Goal: Book appointment/travel/reservation

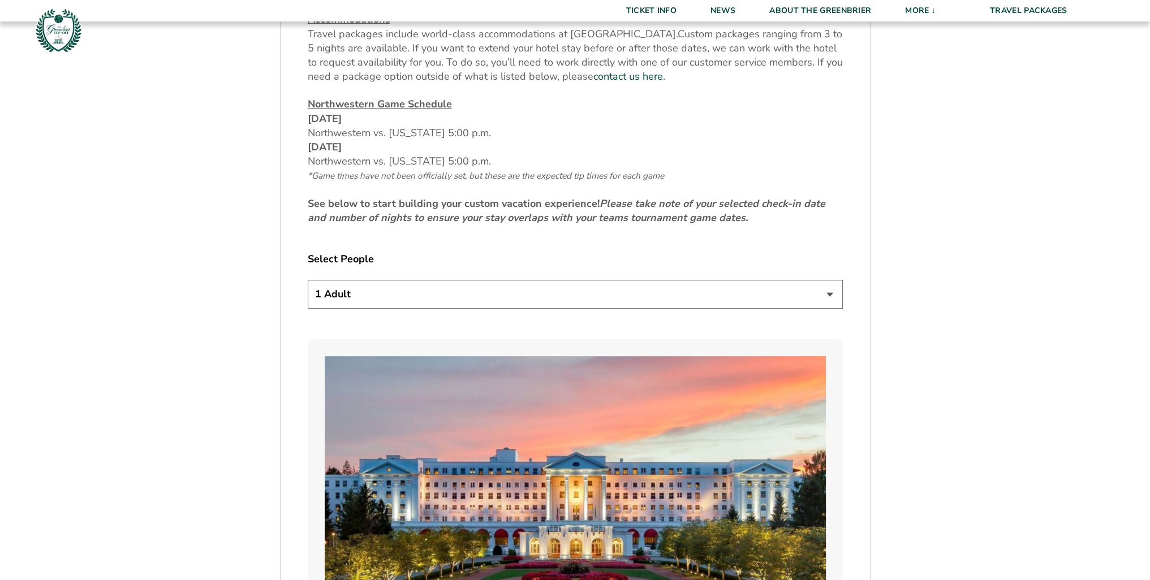
scroll to position [622, 0]
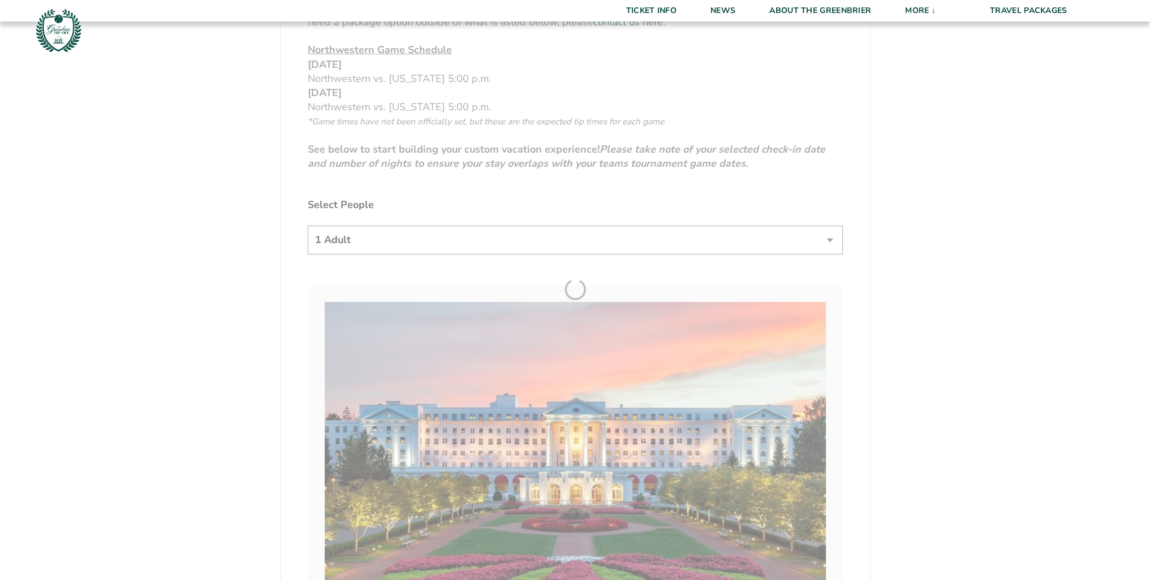
click at [366, 239] on form "Northwestern Northwestern Travel Package 1. Team 2. Accommodations 3. Seats 4. …" at bounding box center [575, 508] width 1150 height 2260
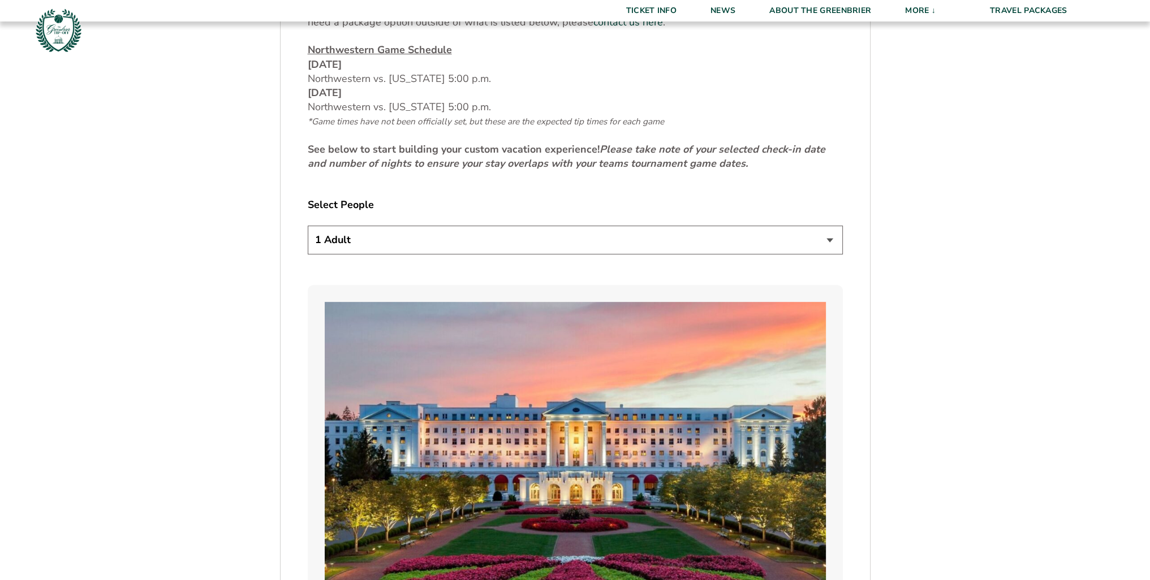
click at [369, 243] on select "1 Adult 2 Adults 3 Adults 4 Adults 2 Adults + 1 Child 2 Adults + 2 Children 2 A…" at bounding box center [575, 240] width 535 height 29
click at [308, 226] on select "1 Adult 2 Adults 3 Adults 4 Adults 2 Adults + 1 Child 2 Adults + 2 Children 2 A…" at bounding box center [575, 240] width 535 height 29
click at [361, 247] on select "1 Adult 2 Adults 3 Adults 4 Adults 2 Adults + 1 Child 2 Adults + 2 Children 2 A…" at bounding box center [575, 240] width 535 height 29
select select "2 Adults + 3 Children"
click at [308, 226] on select "1 Adult 2 Adults 3 Adults 4 Adults 2 Adults + 1 Child 2 Adults + 2 Children 2 A…" at bounding box center [575, 240] width 535 height 29
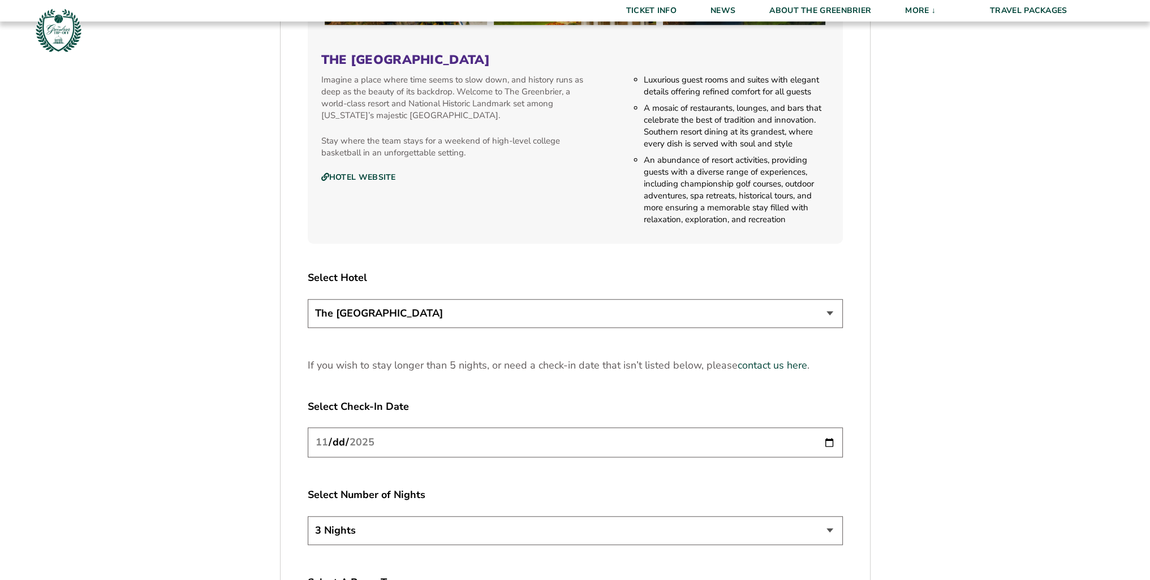
scroll to position [1301, 0]
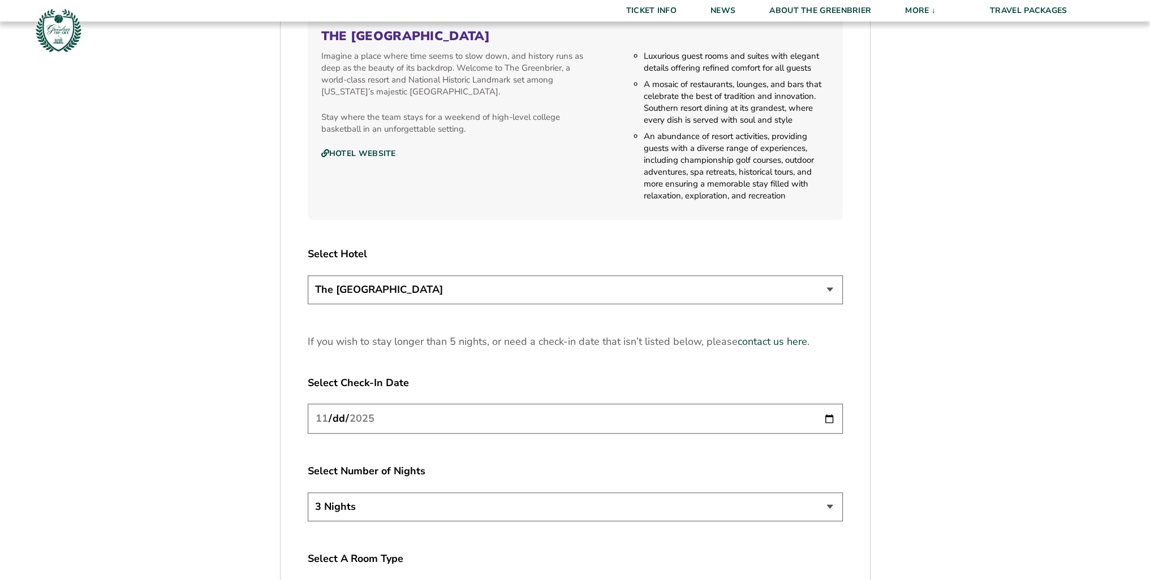
click at [385, 282] on select "The [GEOGRAPHIC_DATA]" at bounding box center [575, 289] width 535 height 29
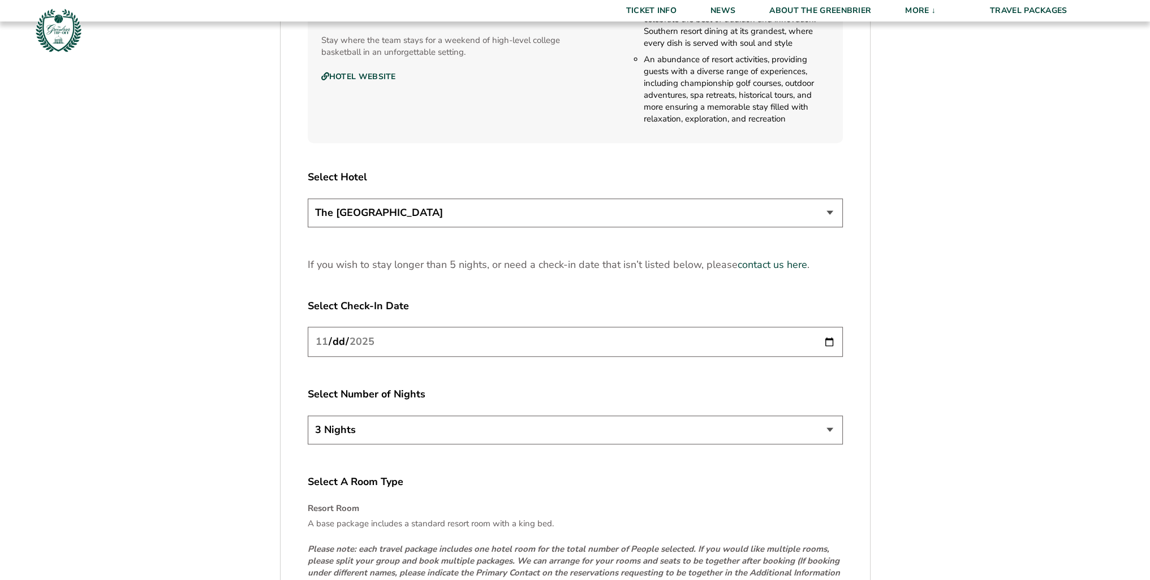
scroll to position [1470, 0]
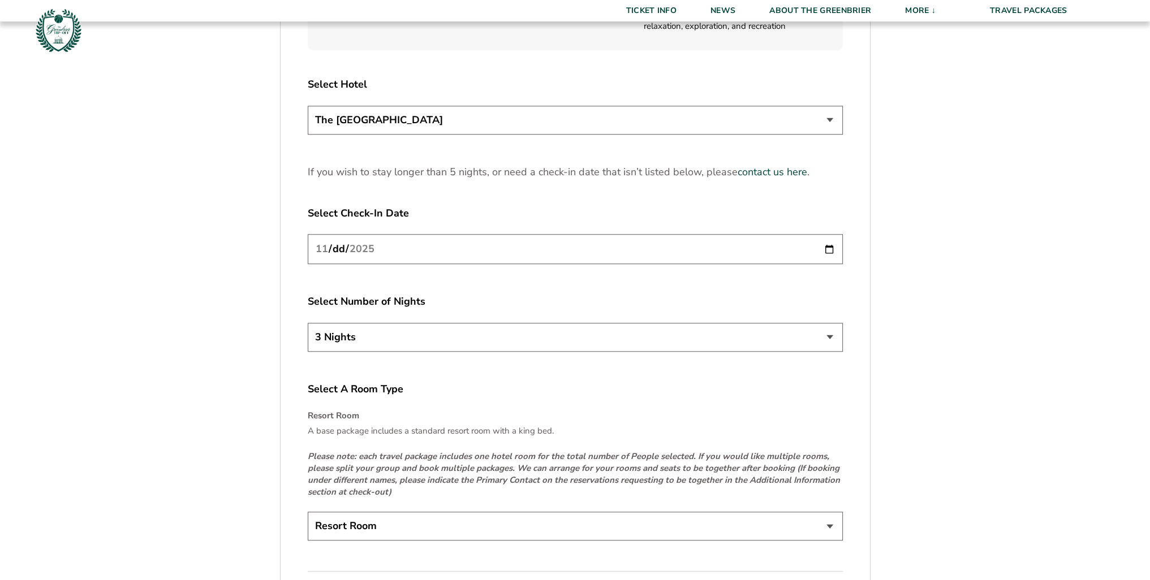
click at [366, 252] on input "[DATE]" at bounding box center [575, 249] width 535 height 30
click at [400, 244] on input "[DATE]" at bounding box center [575, 249] width 535 height 30
click at [828, 243] on input "[DATE]" at bounding box center [575, 249] width 535 height 30
type input "[DATE]"
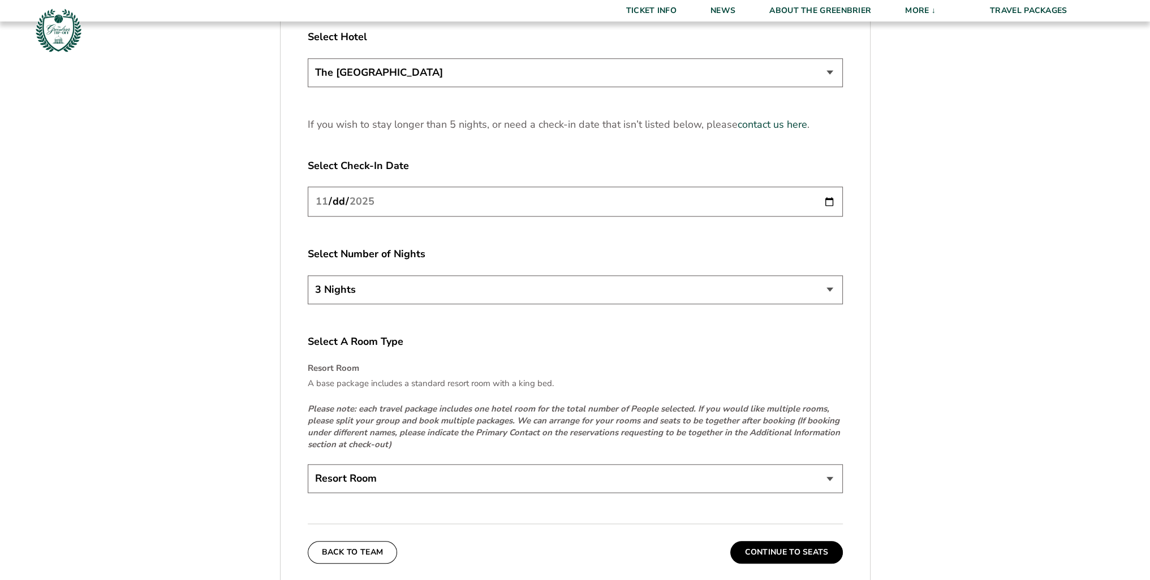
scroll to position [1583, 0]
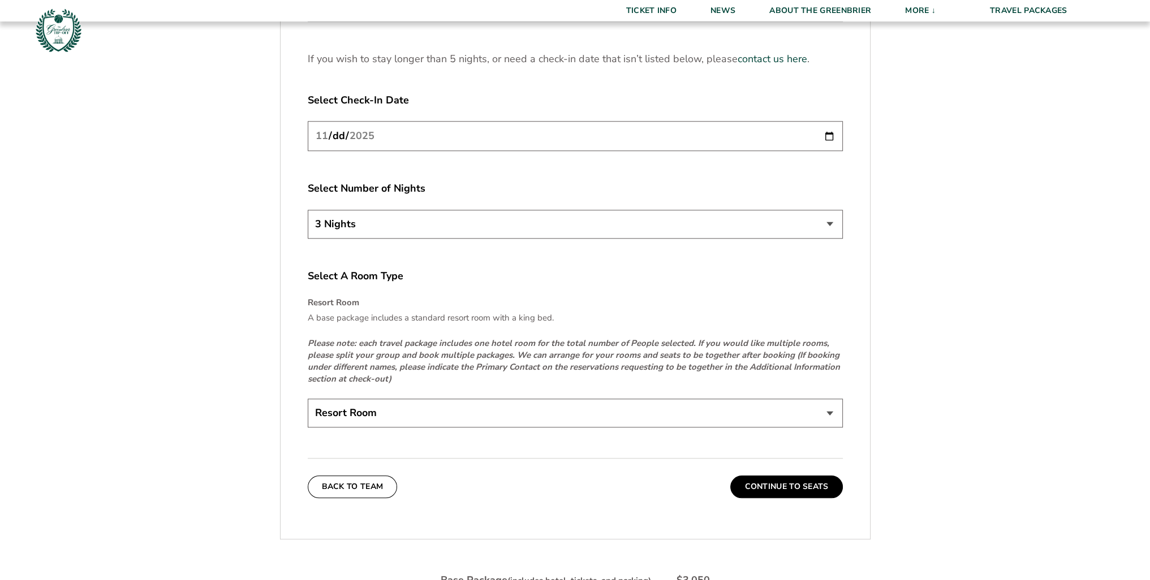
click at [450, 214] on select "3 Nights 4 Nights 5 Nights" at bounding box center [575, 224] width 535 height 29
click at [359, 230] on select "3 Nights 4 Nights 5 Nights" at bounding box center [575, 224] width 535 height 29
click at [380, 405] on select "Resort Room" at bounding box center [575, 413] width 535 height 29
drag, startPoint x: 181, startPoint y: 356, endPoint x: 190, endPoint y: 352, distance: 9.7
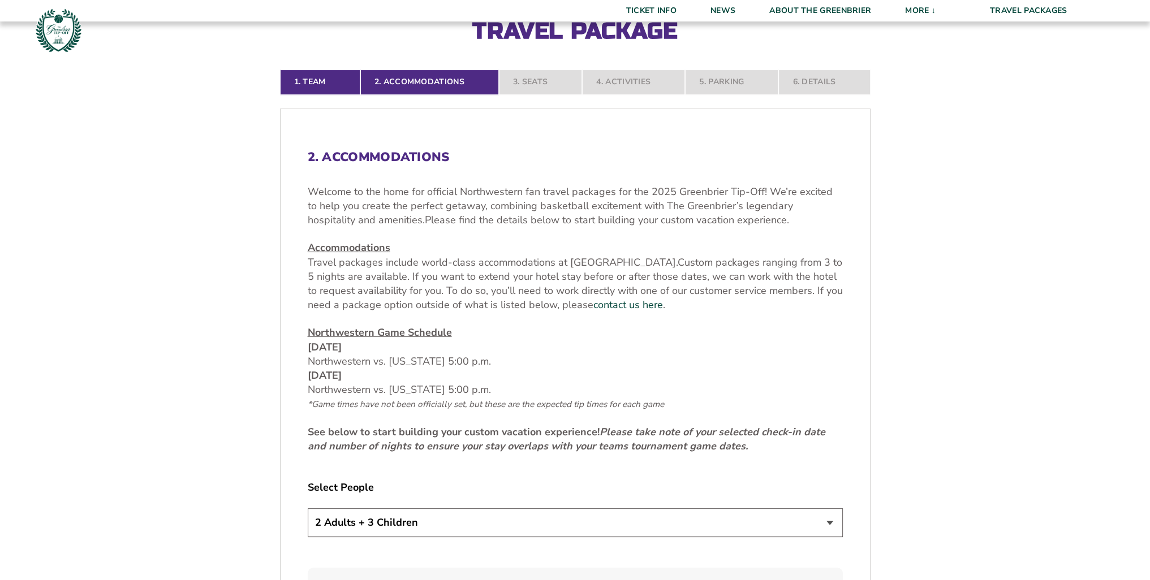
scroll to position [509, 0]
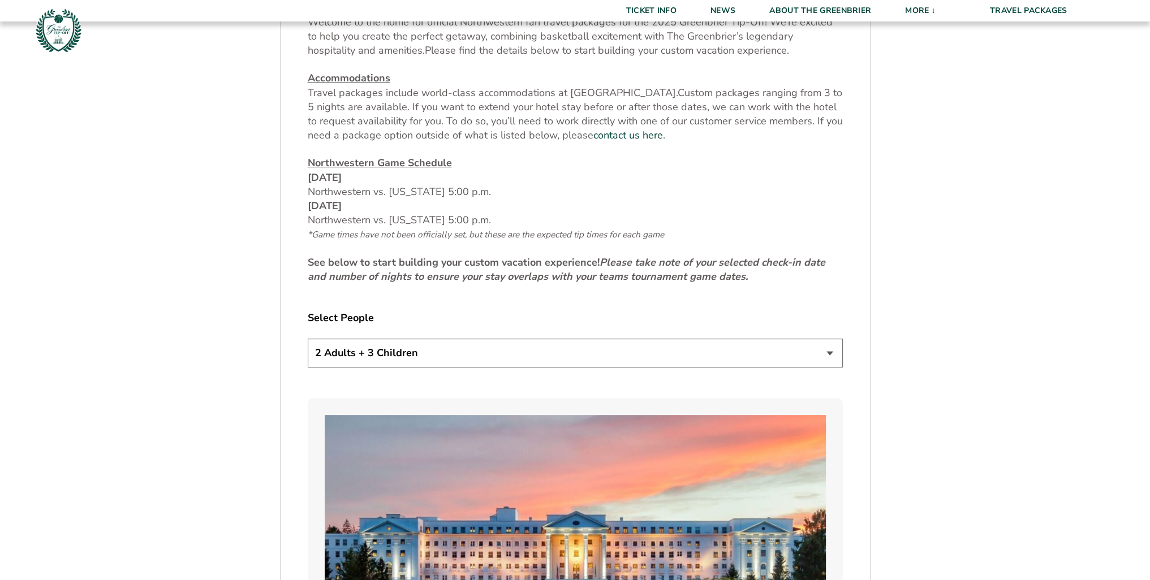
click at [385, 351] on select "1 Adult 2 Adults 3 Adults 4 Adults 2 Adults + 1 Child 2 Adults + 2 Children 2 A…" at bounding box center [575, 353] width 535 height 29
select select "2 Adults"
click at [308, 339] on select "1 Adult 2 Adults 3 Adults 4 Adults 2 Adults + 1 Child 2 Adults + 2 Children 2 A…" at bounding box center [575, 353] width 535 height 29
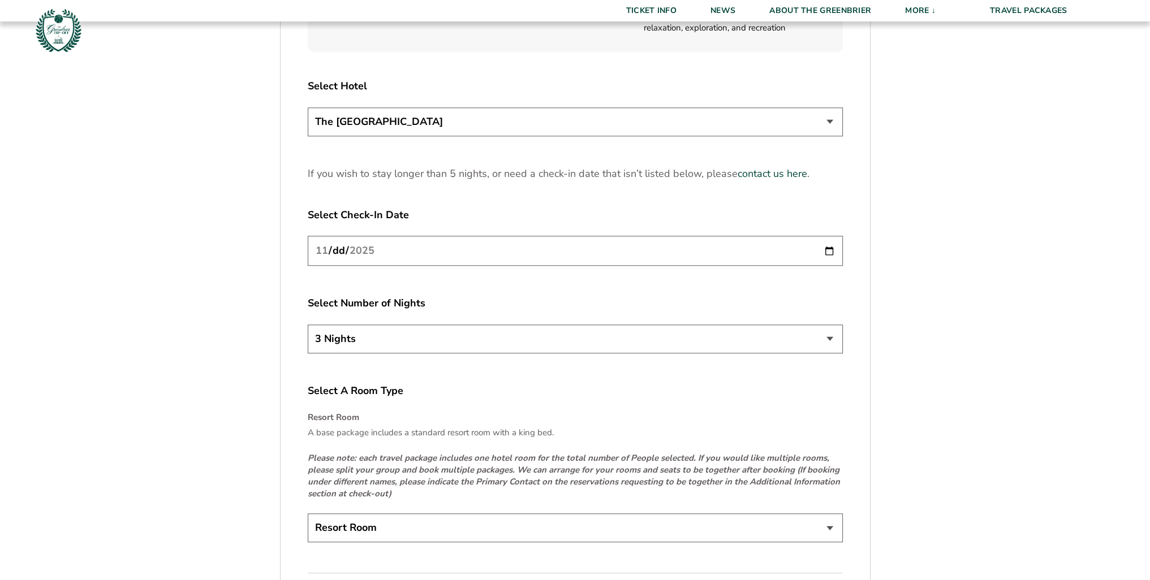
scroll to position [1470, 0]
click at [824, 253] on input "[DATE]" at bounding box center [575, 249] width 535 height 30
click at [827, 250] on input "[DATE]" at bounding box center [575, 249] width 535 height 30
click at [828, 249] on input "[DATE]" at bounding box center [575, 249] width 535 height 30
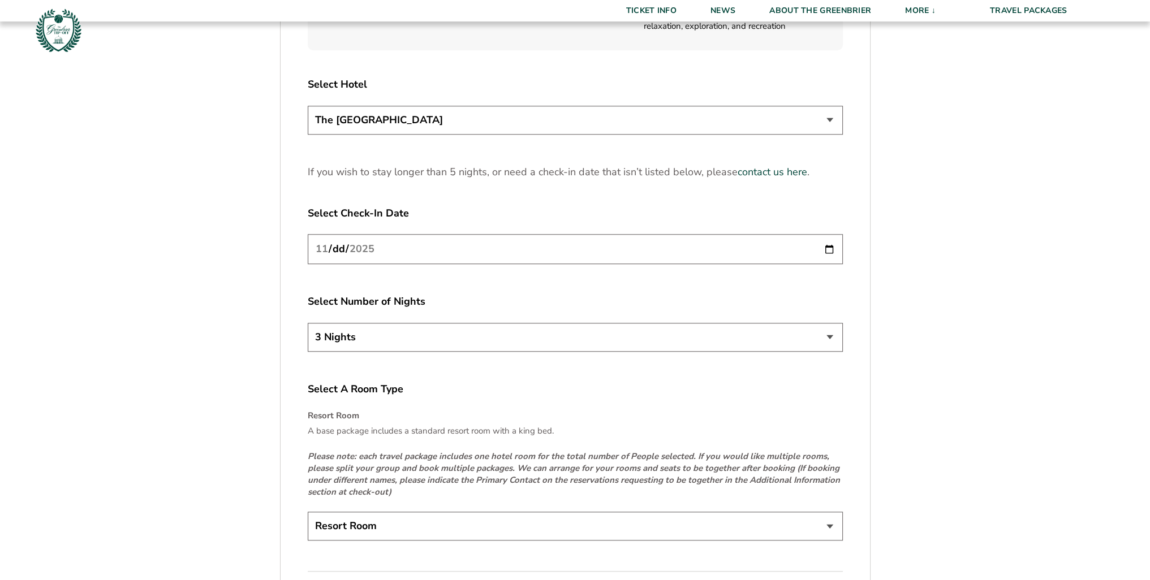
scroll to position [1583, 0]
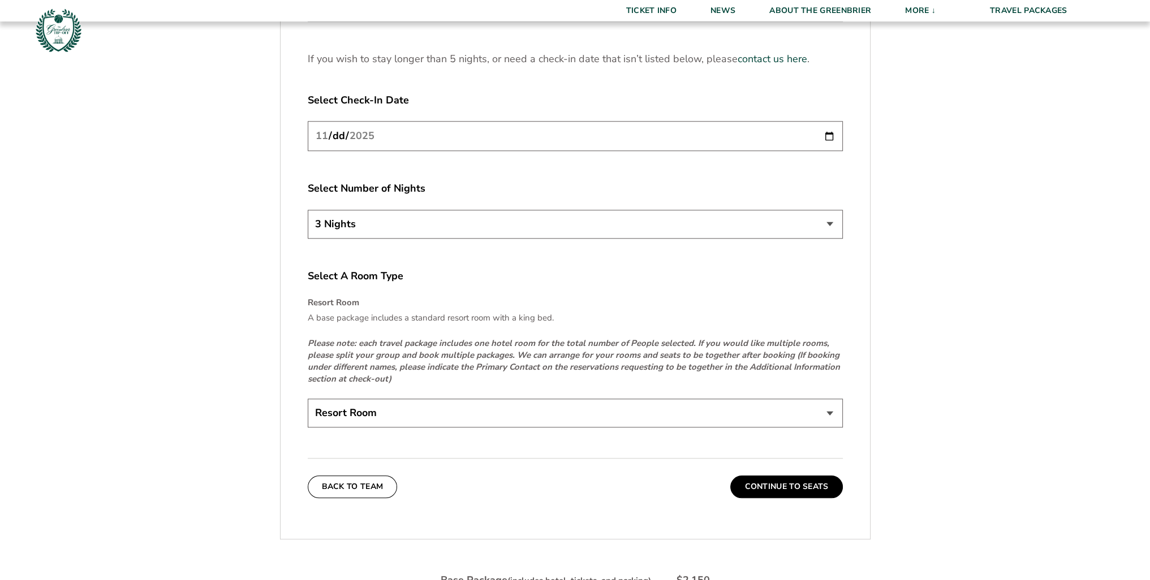
click at [416, 416] on select "Resort Room" at bounding box center [575, 413] width 535 height 29
click at [584, 340] on em "Please note: each travel package includes one hotel room for the total number o…" at bounding box center [574, 361] width 532 height 47
click at [793, 487] on button "Continue To Seats" at bounding box center [786, 487] width 112 height 23
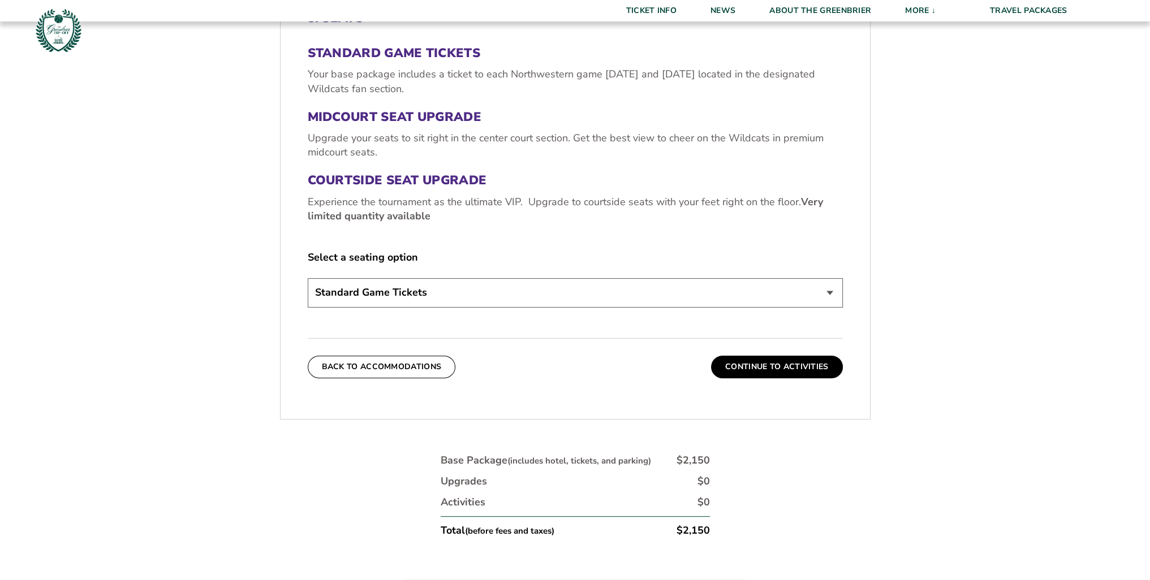
scroll to position [500, 0]
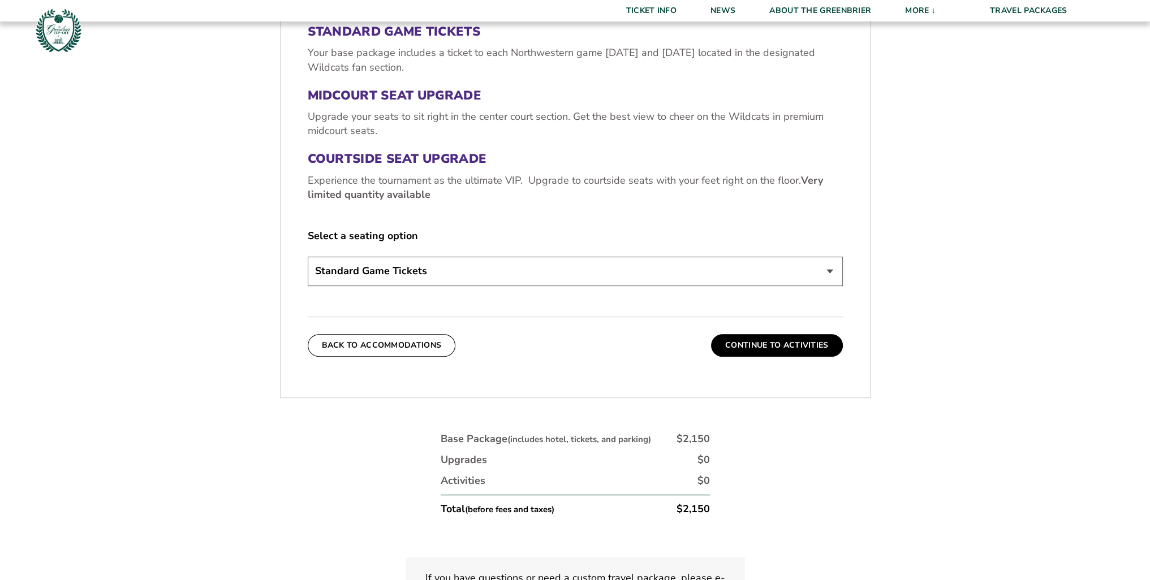
click at [422, 269] on select "Standard Game Tickets Midcourt Seat Upgrade (+$130 per person) Courtside Seat U…" at bounding box center [575, 271] width 535 height 29
click at [443, 261] on select "Standard Game Tickets Midcourt Seat Upgrade (+$130 per person) Courtside Seat U…" at bounding box center [575, 271] width 535 height 29
click at [805, 344] on button "Continue To Activities" at bounding box center [777, 345] width 132 height 23
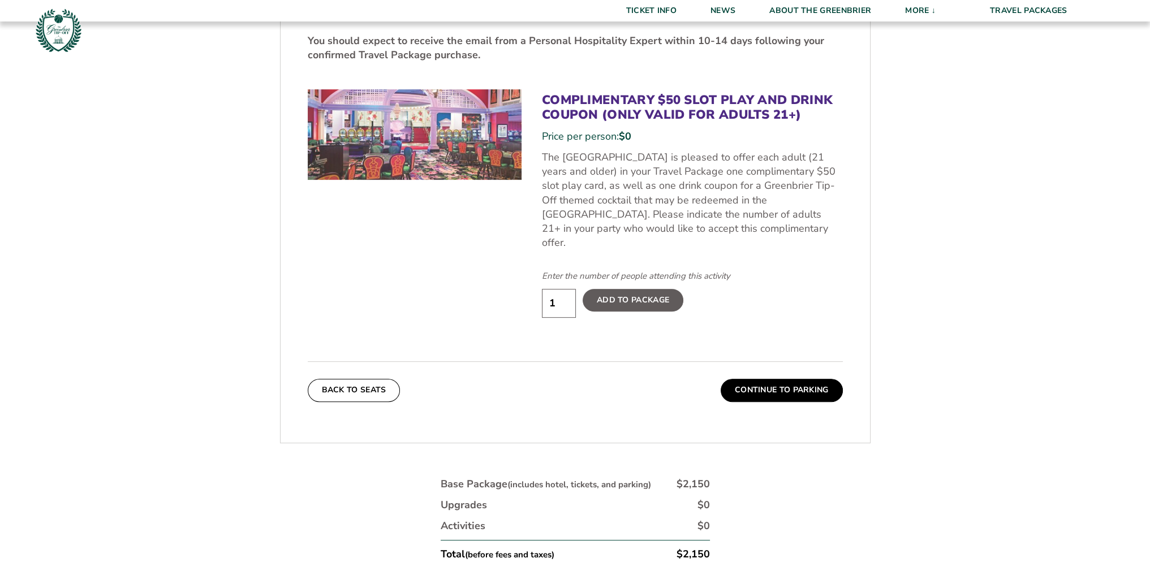
scroll to position [670, 0]
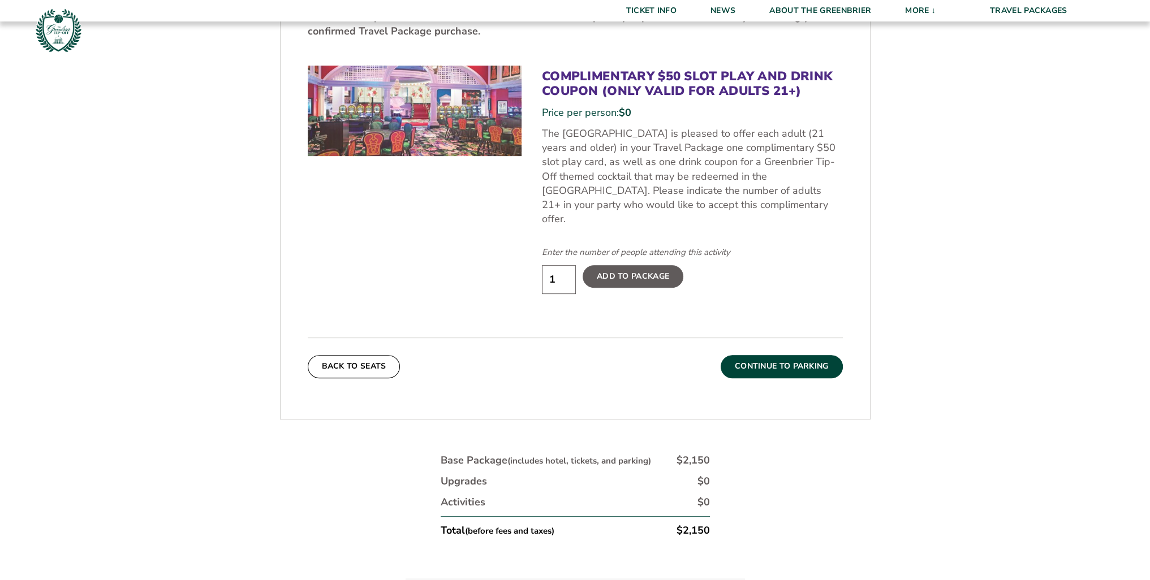
click at [765, 355] on button "Continue To Parking" at bounding box center [781, 366] width 122 height 23
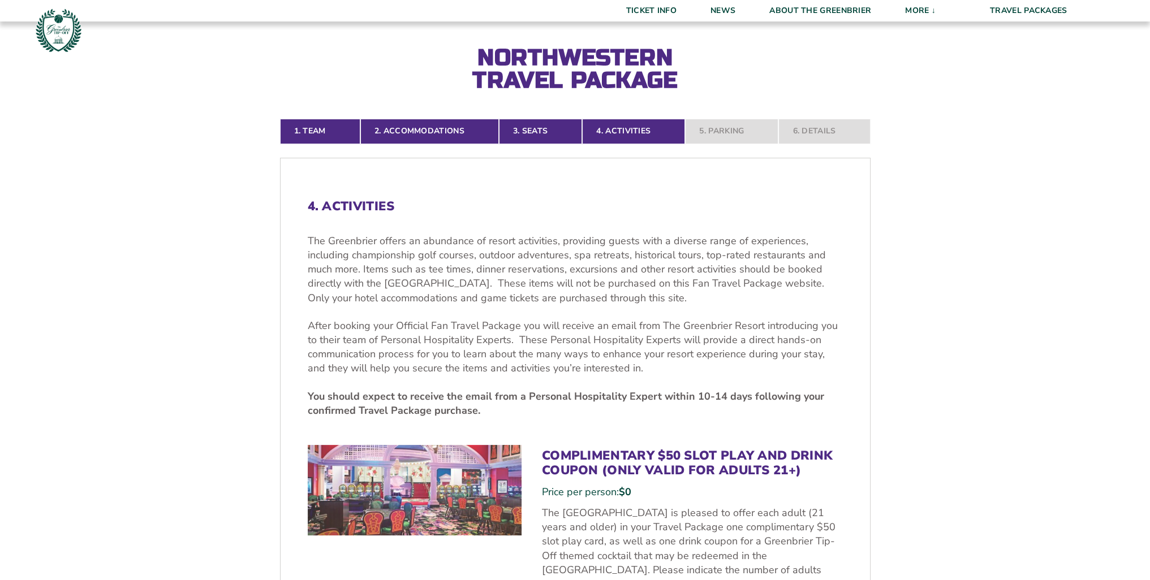
scroll to position [274, 0]
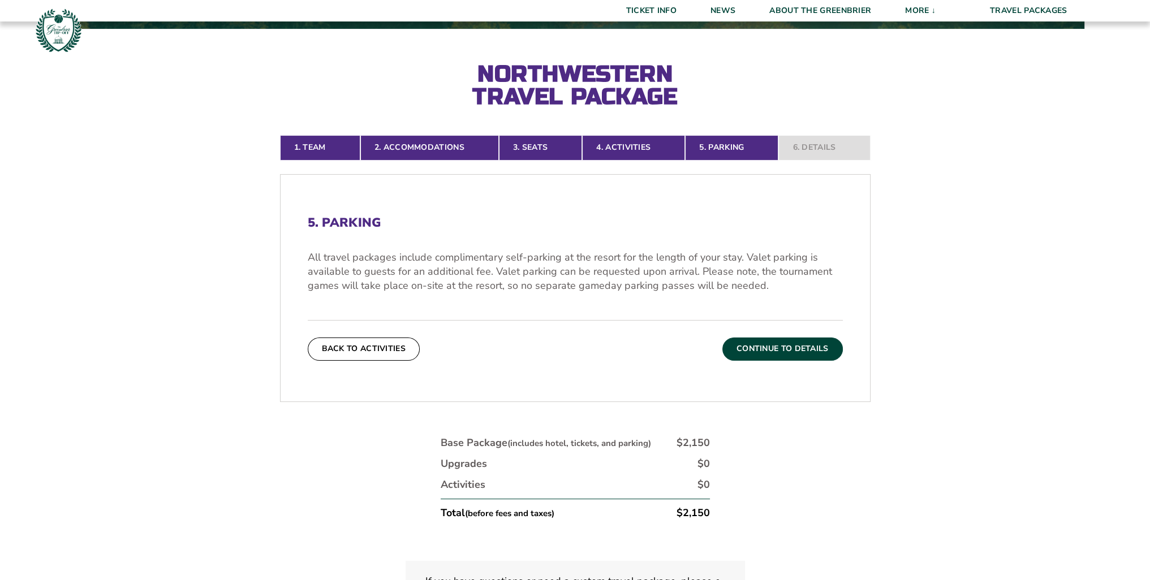
click at [768, 347] on button "Continue To Details" at bounding box center [782, 349] width 120 height 23
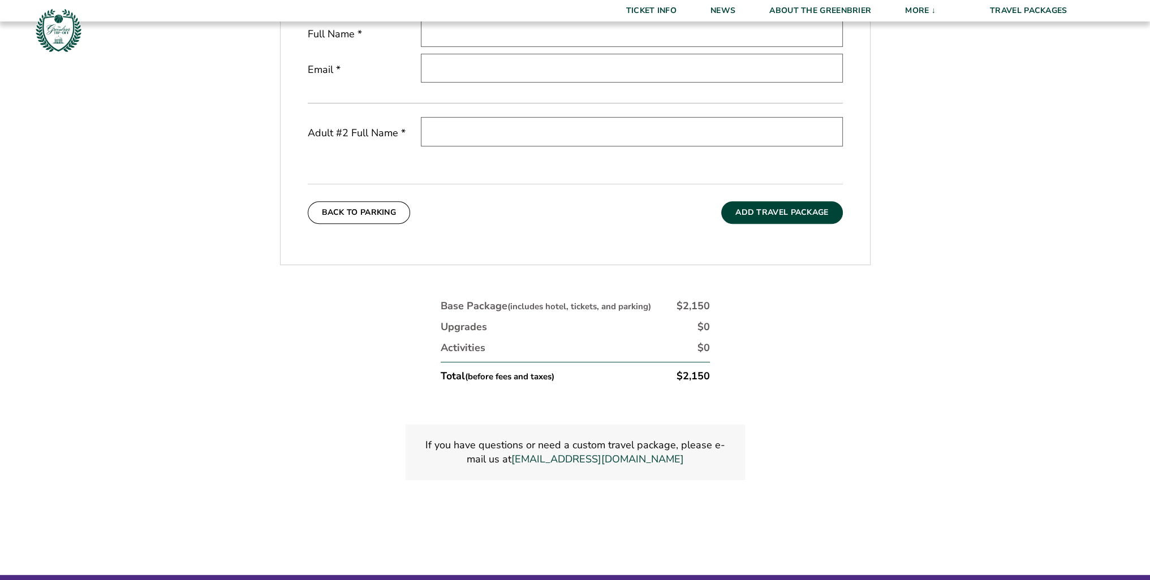
scroll to position [556, 0]
